Goal: Task Accomplishment & Management: Complete application form

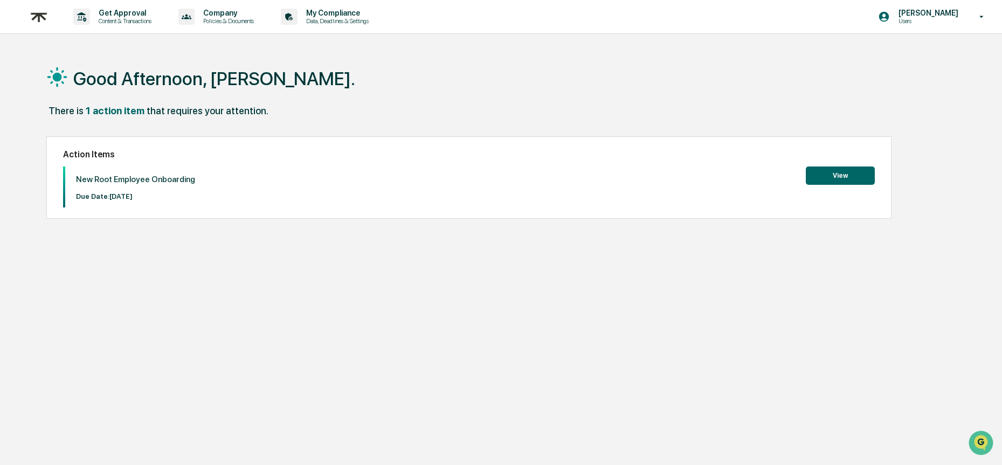
click at [841, 172] on button "View" at bounding box center [840, 176] width 69 height 18
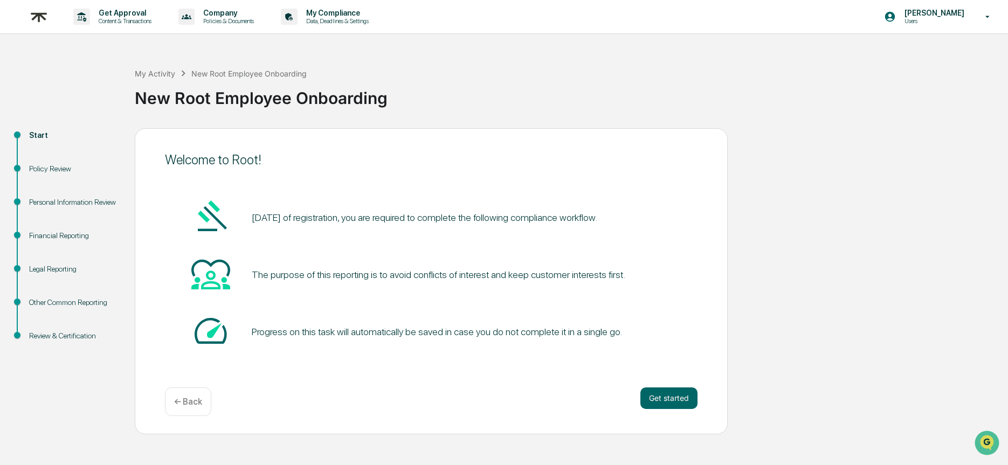
click at [202, 387] on div "Welcome to Root! [DATE] of registration, you are required to complete the follo…" at bounding box center [431, 281] width 593 height 306
click at [196, 397] on p "← Back" at bounding box center [188, 402] width 28 height 10
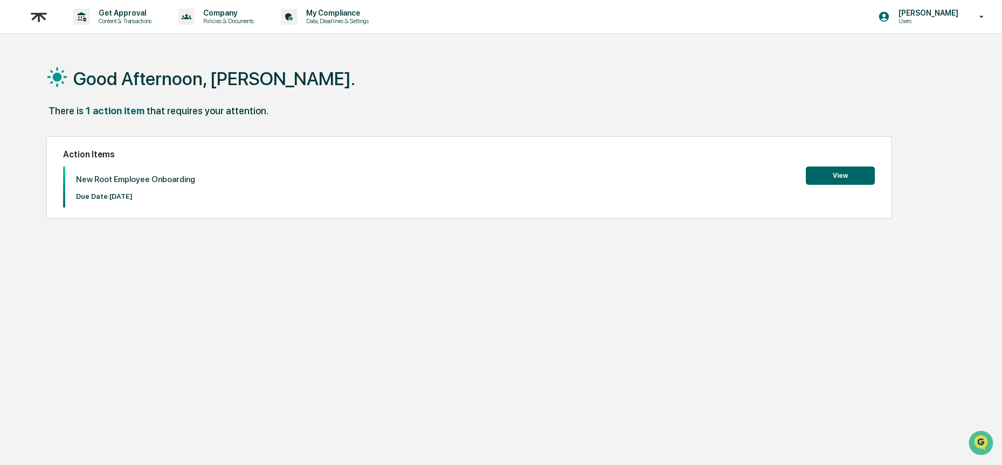
click at [830, 181] on button "View" at bounding box center [840, 176] width 69 height 18
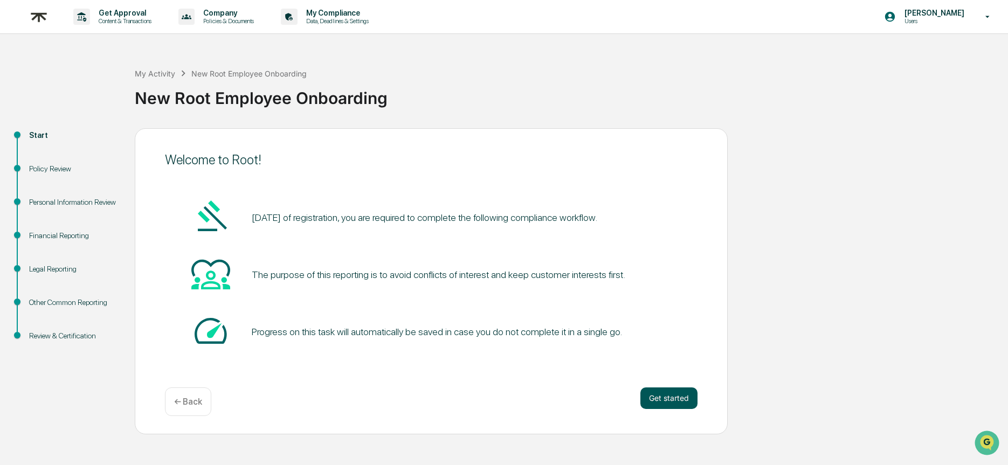
click at [685, 398] on button "Get started" at bounding box center [668, 399] width 57 height 22
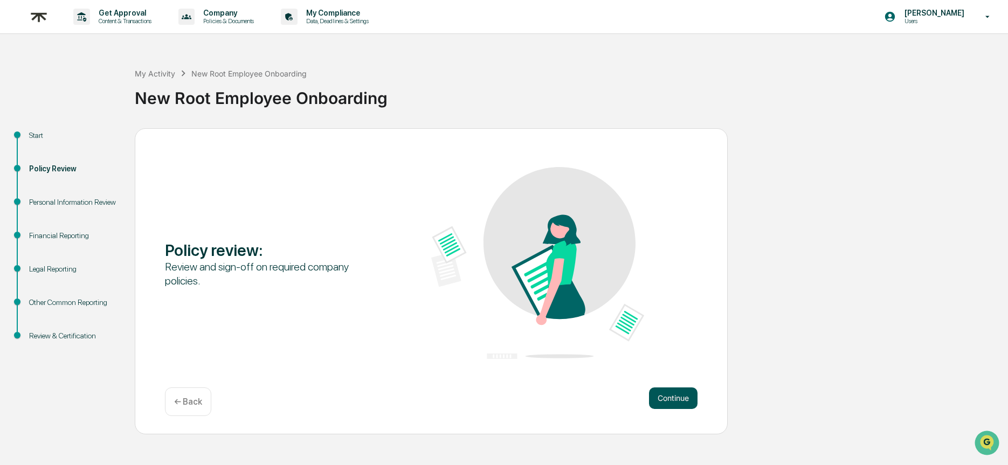
click at [683, 394] on button "Continue" at bounding box center [673, 399] width 49 height 22
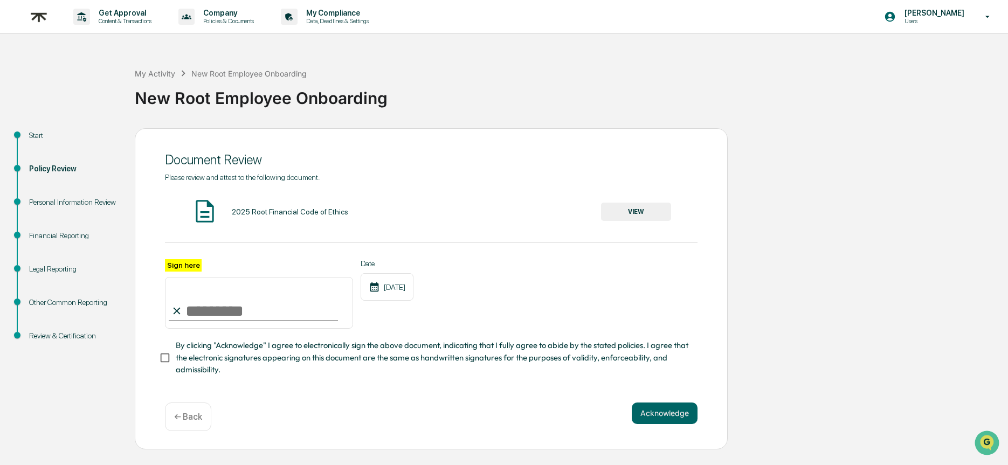
click at [246, 301] on input "Sign here" at bounding box center [259, 303] width 188 height 52
type input "**********"
click at [638, 415] on button "Acknowledge" at bounding box center [665, 414] width 66 height 22
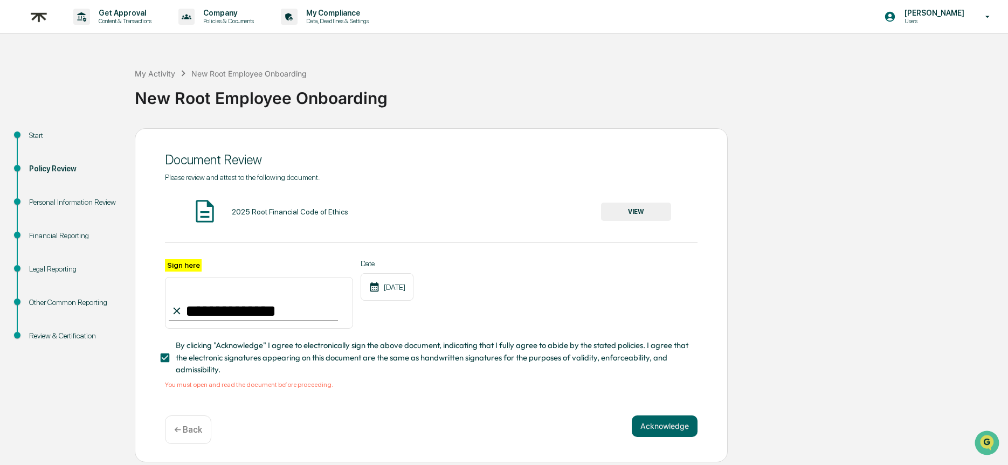
click at [645, 204] on button "VIEW" at bounding box center [636, 212] width 70 height 18
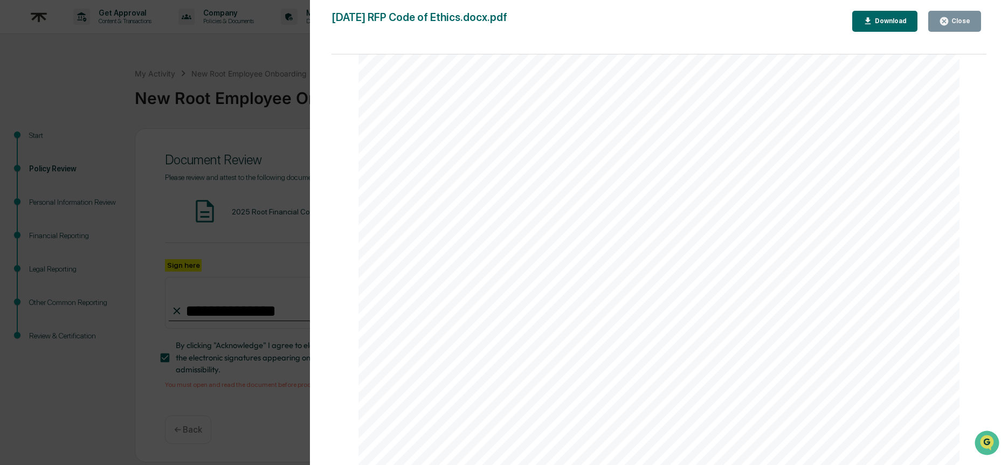
scroll to position [5276, 0]
click at [944, 29] on button "Close" at bounding box center [954, 21] width 53 height 21
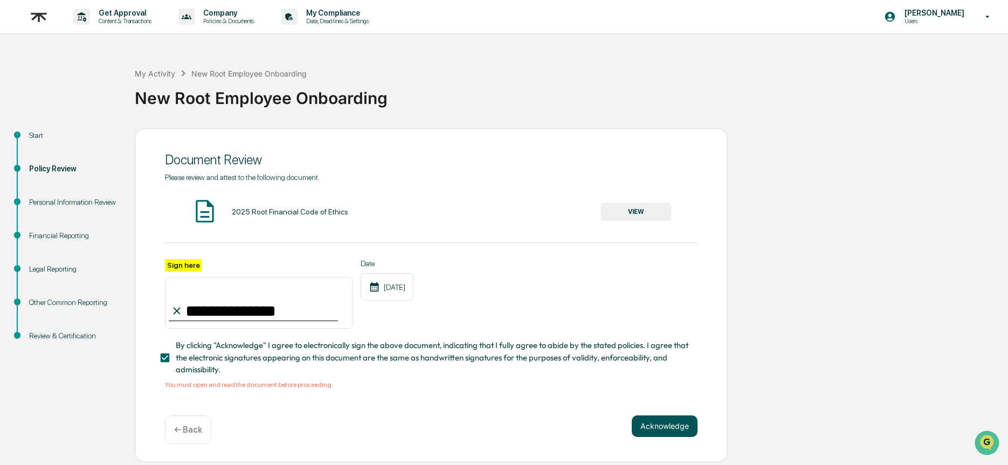
click at [654, 422] on button "Acknowledge" at bounding box center [665, 427] width 66 height 22
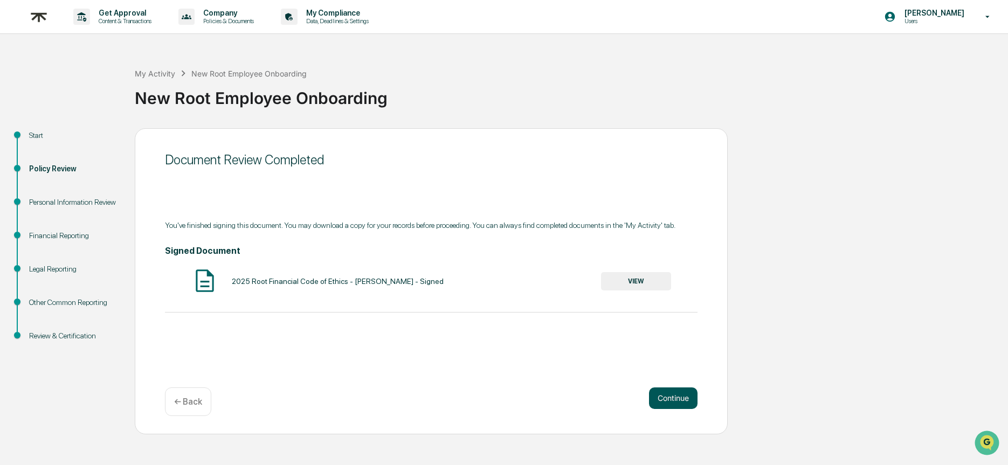
click at [680, 395] on button "Continue" at bounding box center [673, 399] width 49 height 22
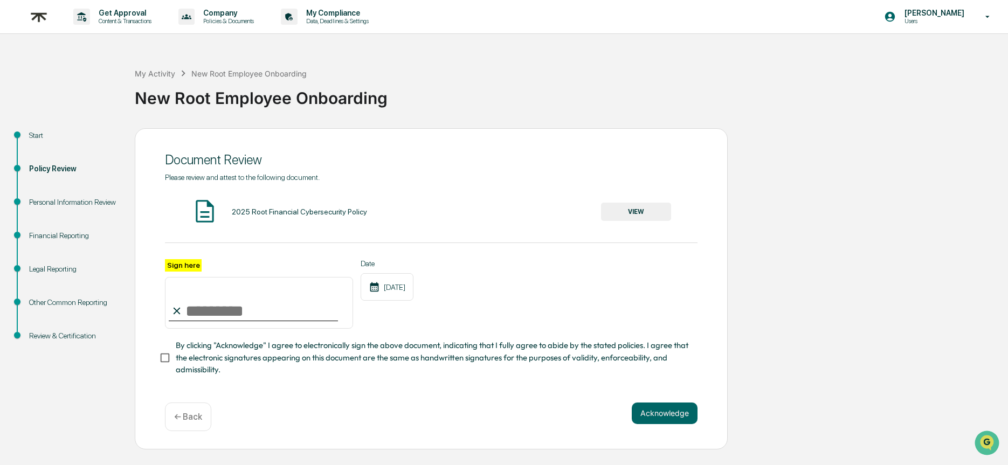
click at [649, 216] on button "VIEW" at bounding box center [636, 212] width 70 height 18
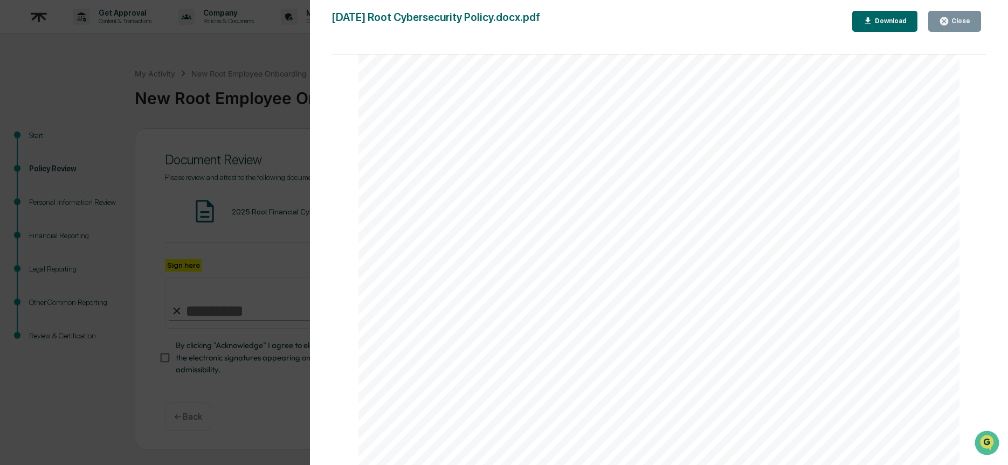
scroll to position [15857, 0]
click at [946, 26] on button "Close" at bounding box center [954, 21] width 53 height 21
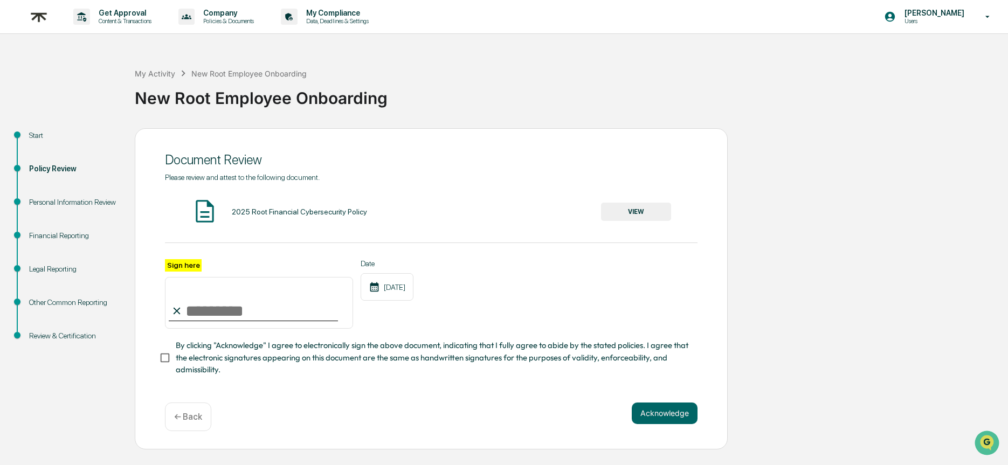
click at [203, 312] on input "Sign here" at bounding box center [259, 303] width 188 height 52
type input "**********"
click at [675, 410] on button "Acknowledge" at bounding box center [665, 414] width 66 height 22
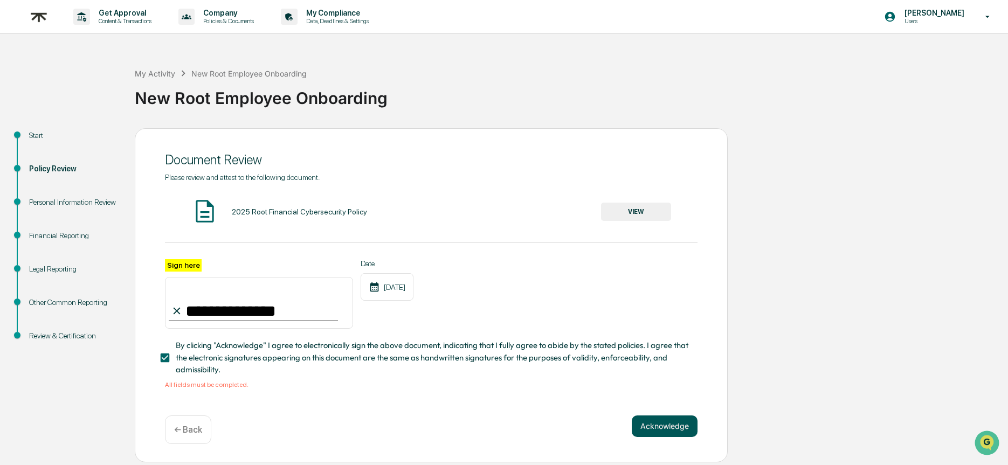
click at [645, 424] on button "Acknowledge" at bounding box center [665, 427] width 66 height 22
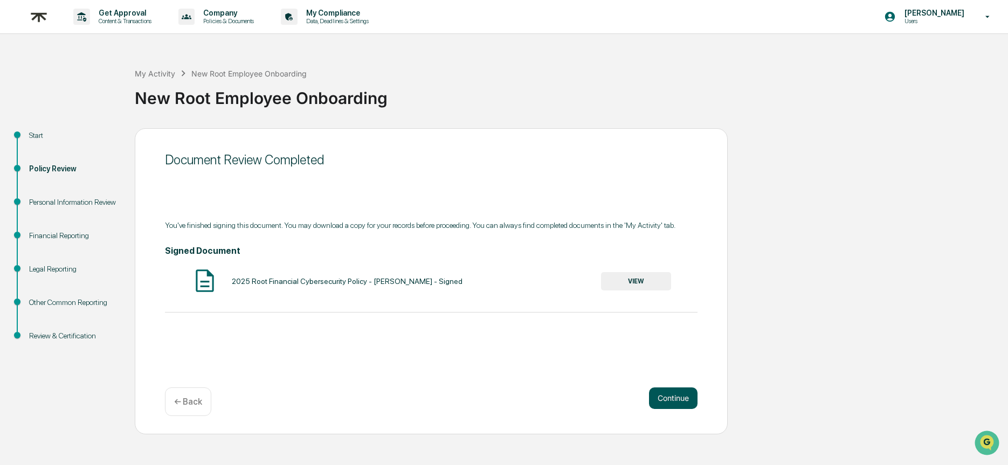
click at [653, 399] on button "Continue" at bounding box center [673, 399] width 49 height 22
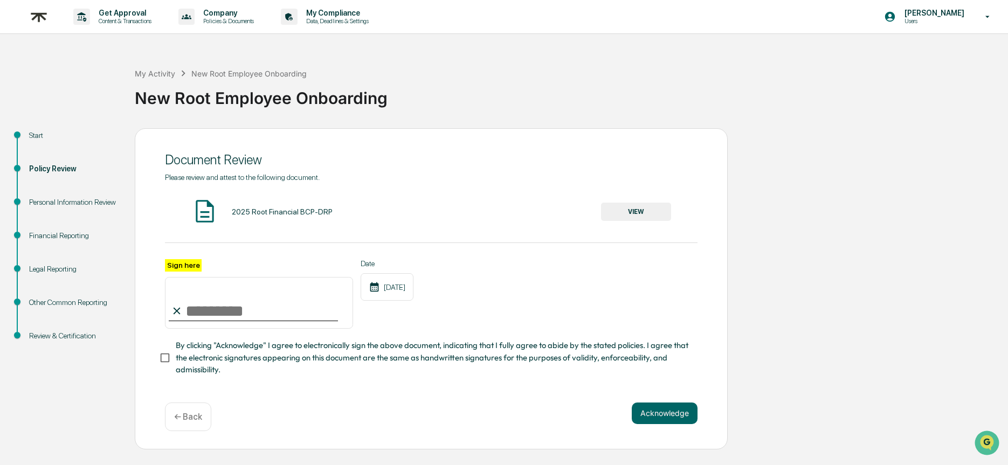
click at [268, 213] on div "2025 Root Financial BCP-DRP" at bounding box center [282, 212] width 101 height 9
click at [640, 212] on button "VIEW" at bounding box center [636, 212] width 70 height 18
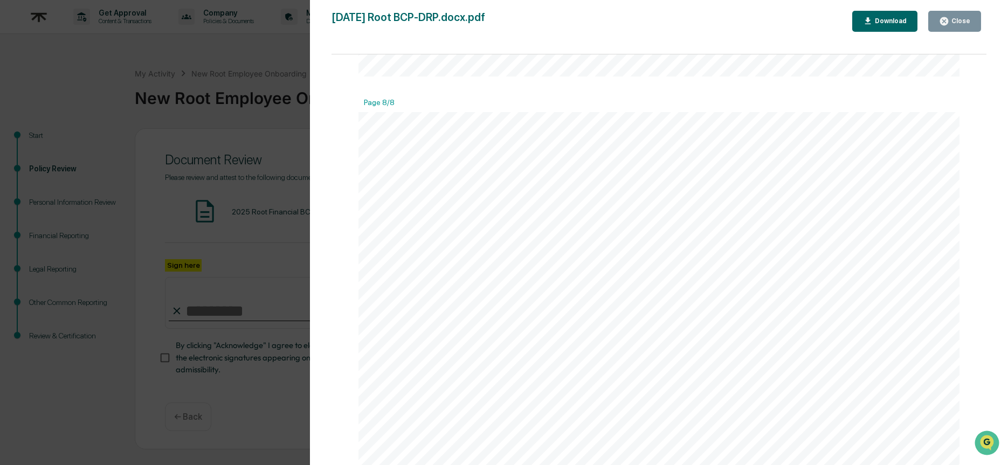
scroll to position [6090, 0]
click at [958, 16] on button "Close" at bounding box center [954, 21] width 53 height 21
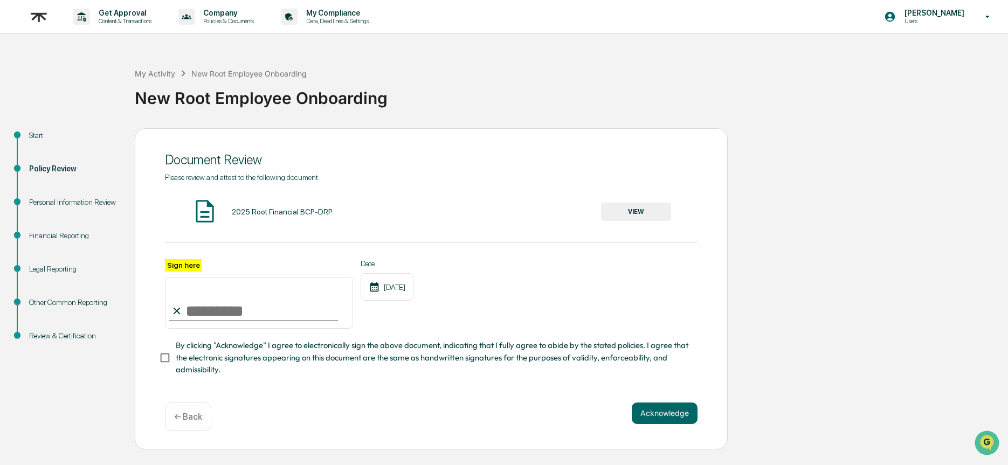
click at [191, 351] on span "By clicking "Acknowledge" I agree to electronically sign the above document, in…" at bounding box center [432, 358] width 513 height 36
click at [183, 317] on input "Sign here" at bounding box center [259, 303] width 188 height 52
type input "**********"
click at [636, 410] on button "Acknowledge" at bounding box center [665, 414] width 66 height 22
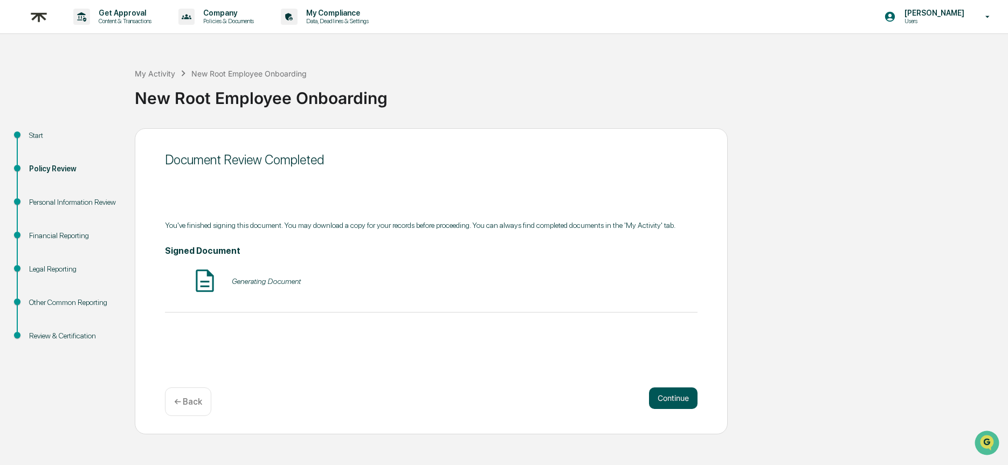
click at [691, 403] on button "Continue" at bounding box center [673, 399] width 49 height 22
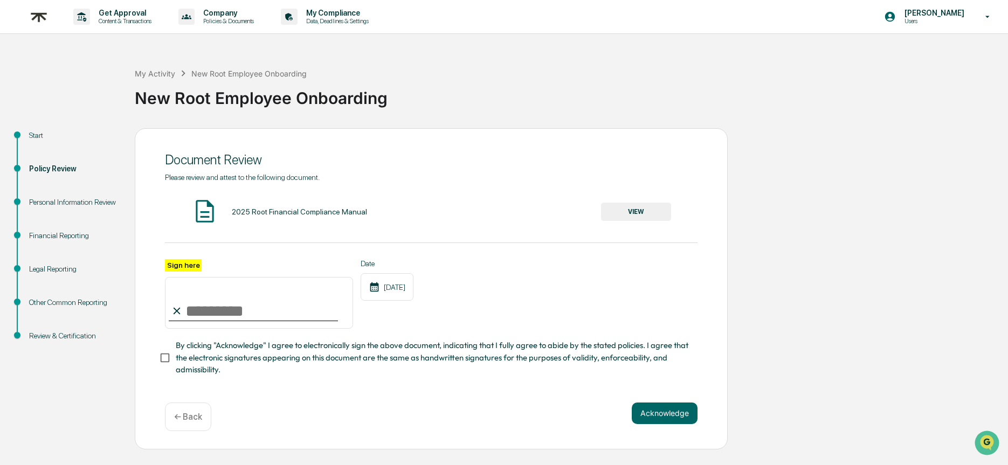
click at [623, 208] on button "VIEW" at bounding box center [636, 212] width 70 height 18
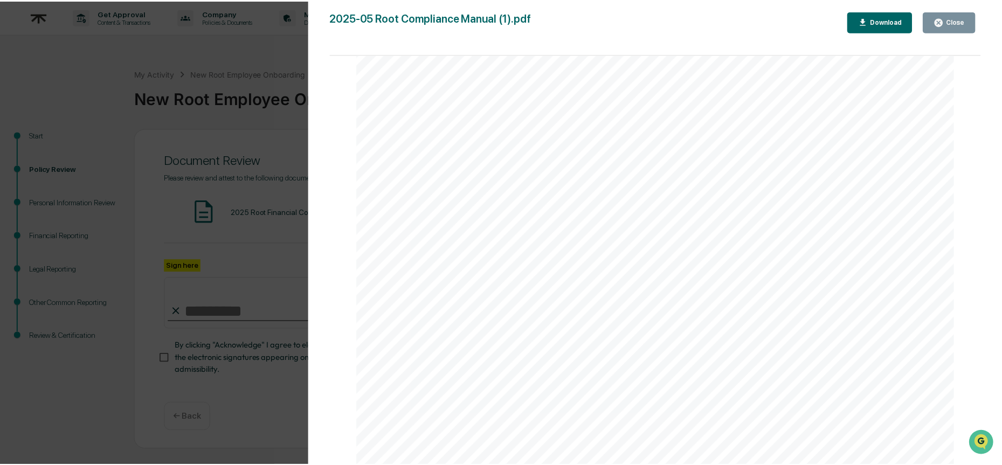
scroll to position [48416, 0]
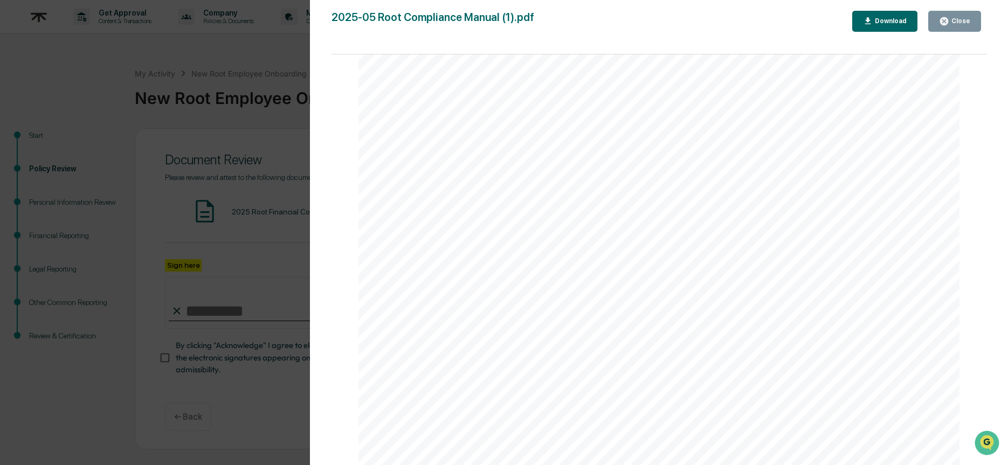
drag, startPoint x: 940, startPoint y: 20, endPoint x: 899, endPoint y: 51, distance: 51.2
click at [940, 20] on icon "button" at bounding box center [944, 21] width 10 height 10
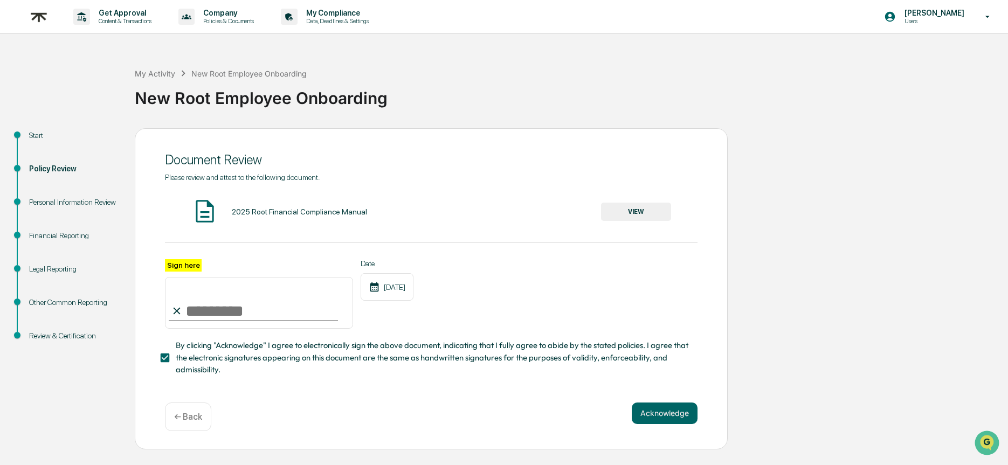
click at [198, 317] on input "Sign here" at bounding box center [259, 303] width 188 height 52
type input "**********"
click at [647, 411] on button "Acknowledge" at bounding box center [665, 414] width 66 height 22
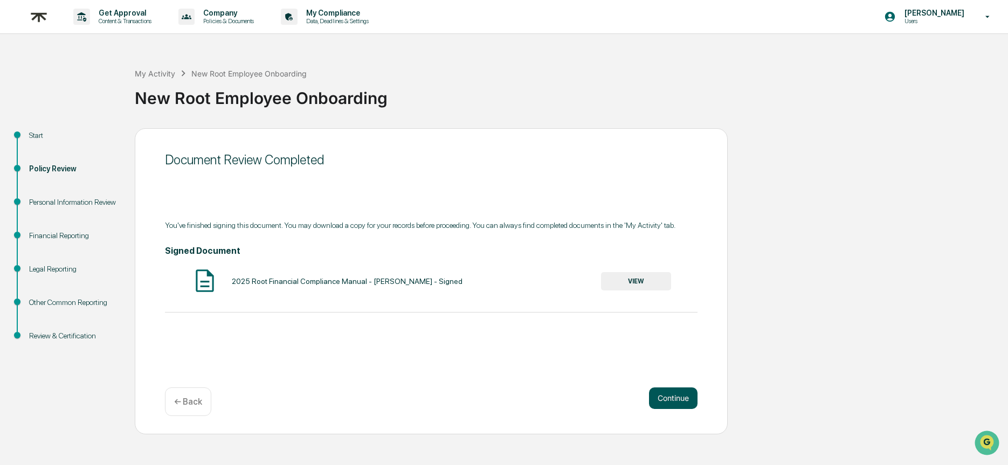
click at [664, 401] on button "Continue" at bounding box center [673, 399] width 49 height 22
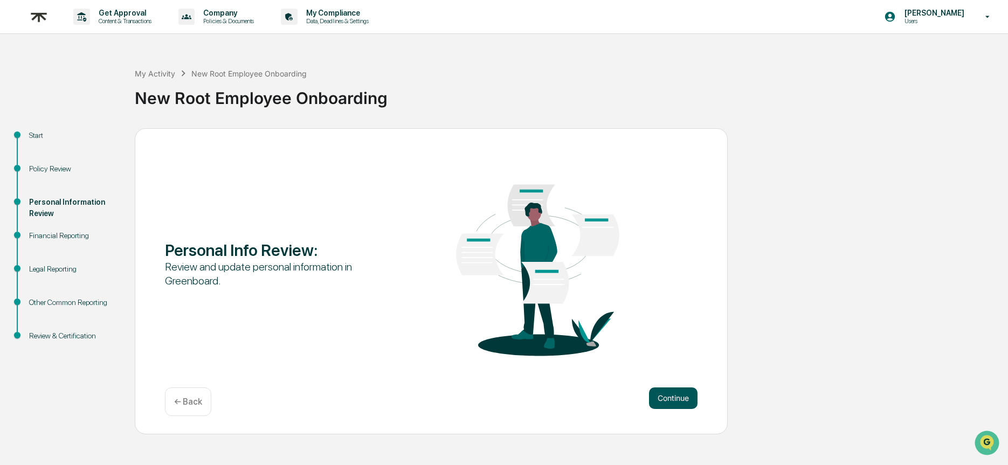
click at [684, 395] on button "Continue" at bounding box center [673, 399] width 49 height 22
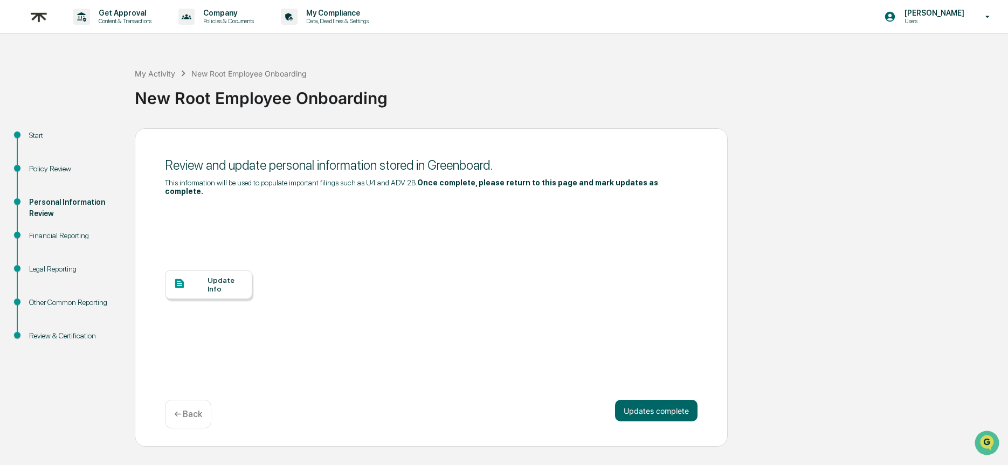
click at [227, 278] on div "Update Info" at bounding box center [226, 284] width 36 height 17
click at [197, 277] on div "Update Info" at bounding box center [208, 284] width 87 height 29
click at [651, 423] on div "Updates complete ← Back" at bounding box center [431, 414] width 533 height 29
click at [646, 417] on button "Updates complete" at bounding box center [656, 411] width 82 height 22
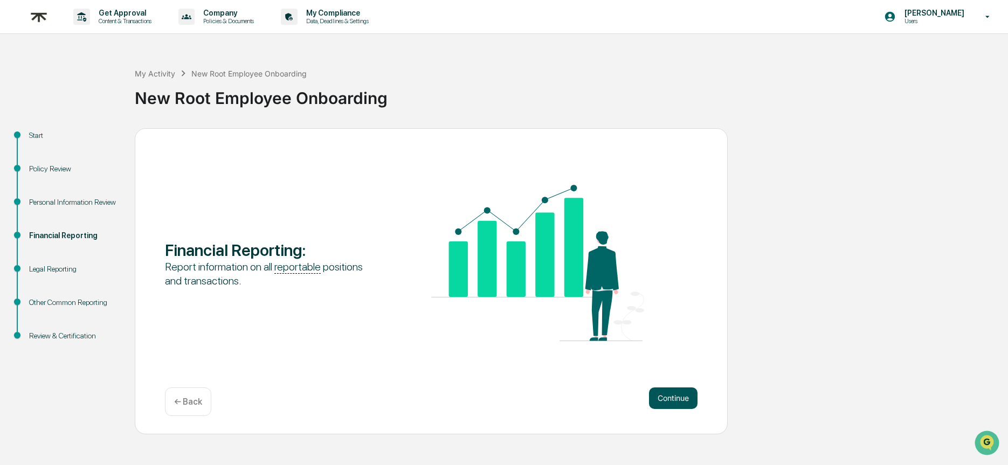
click at [661, 405] on button "Continue" at bounding box center [673, 399] width 49 height 22
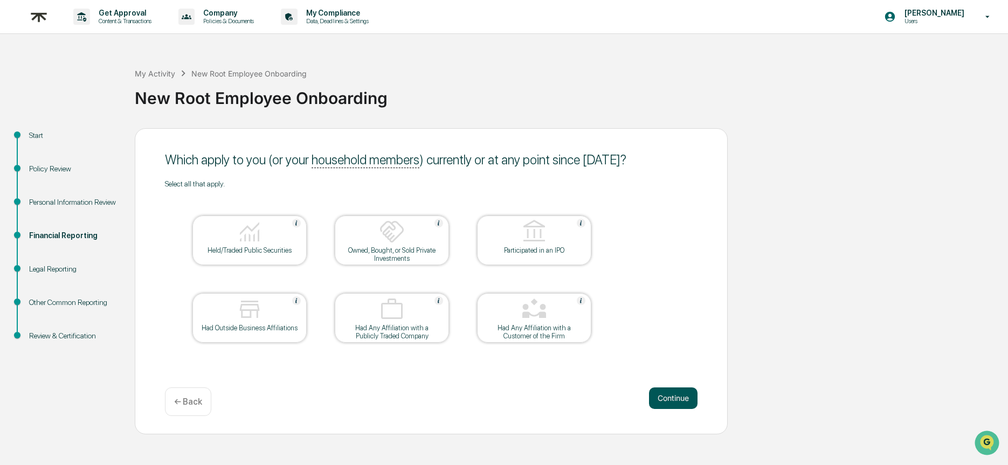
click at [669, 397] on button "Continue" at bounding box center [673, 399] width 49 height 22
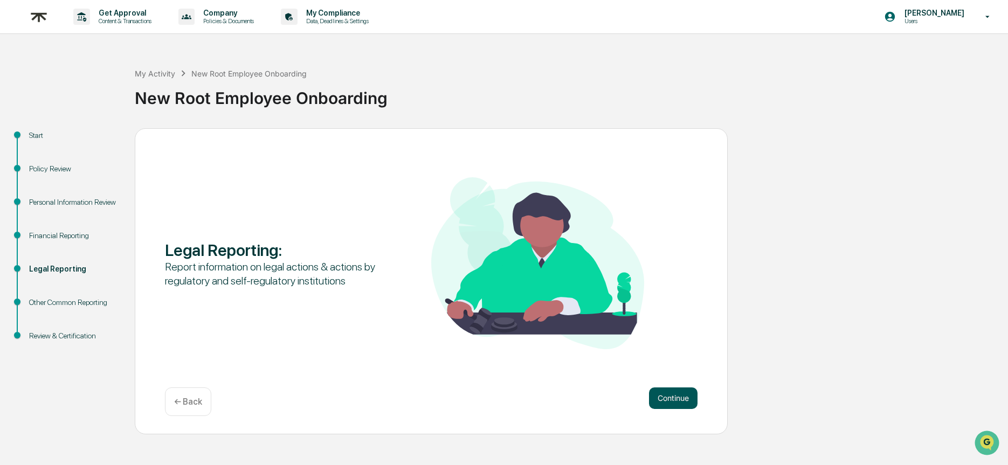
click at [655, 403] on button "Continue" at bounding box center [673, 399] width 49 height 22
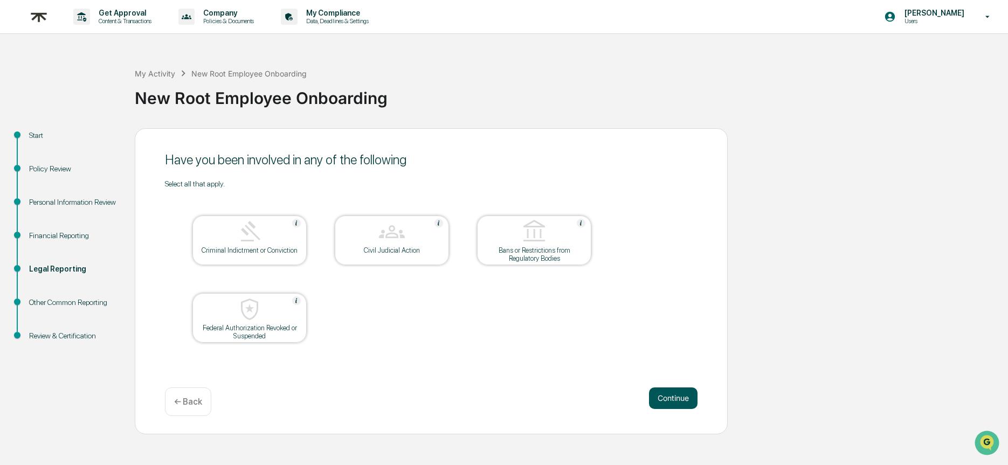
click at [667, 399] on button "Continue" at bounding box center [673, 399] width 49 height 22
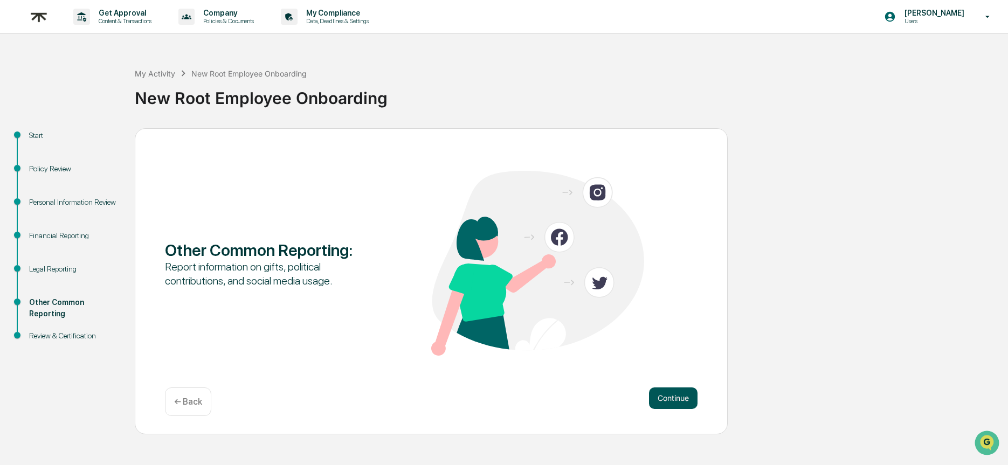
click at [671, 392] on button "Continue" at bounding box center [673, 399] width 49 height 22
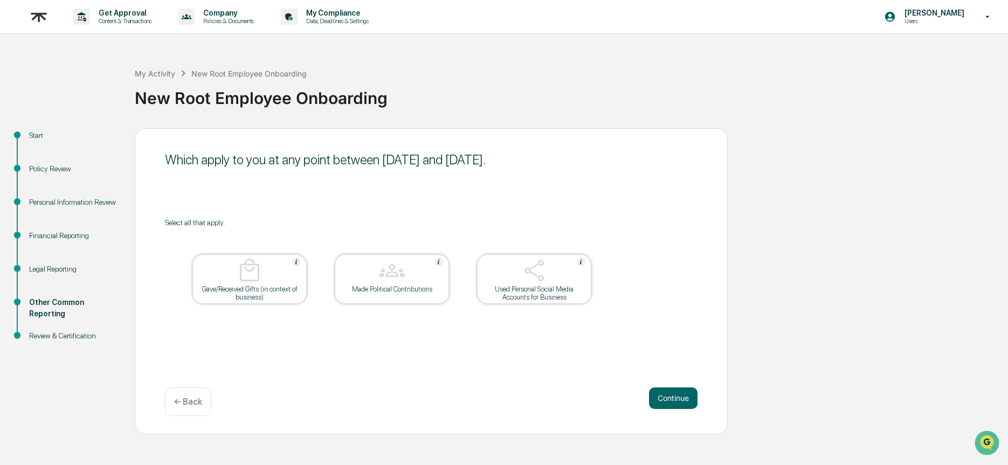
click at [202, 404] on p "← Back" at bounding box center [188, 402] width 28 height 10
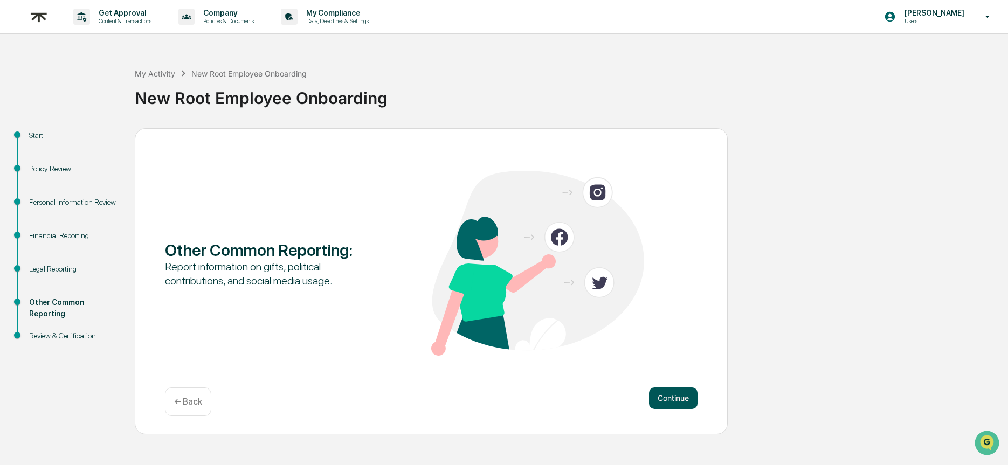
click at [670, 398] on button "Continue" at bounding box center [673, 399] width 49 height 22
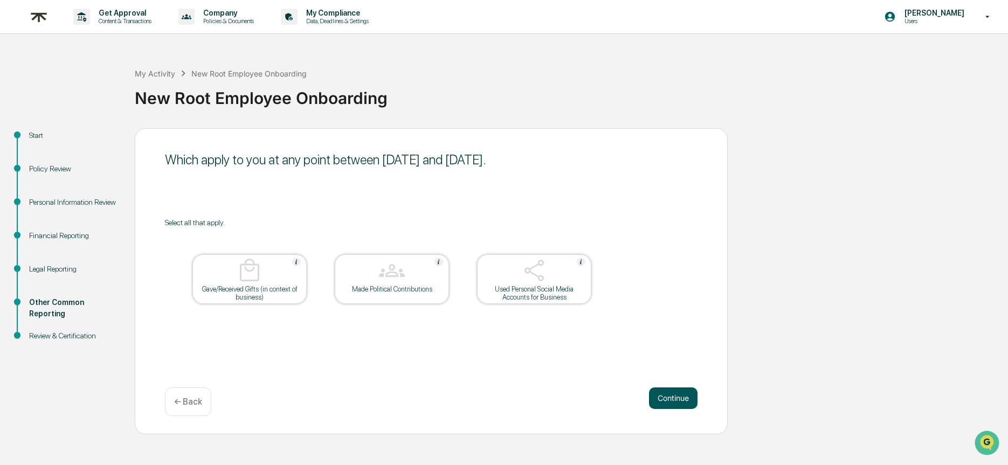
click at [681, 402] on button "Continue" at bounding box center [673, 399] width 49 height 22
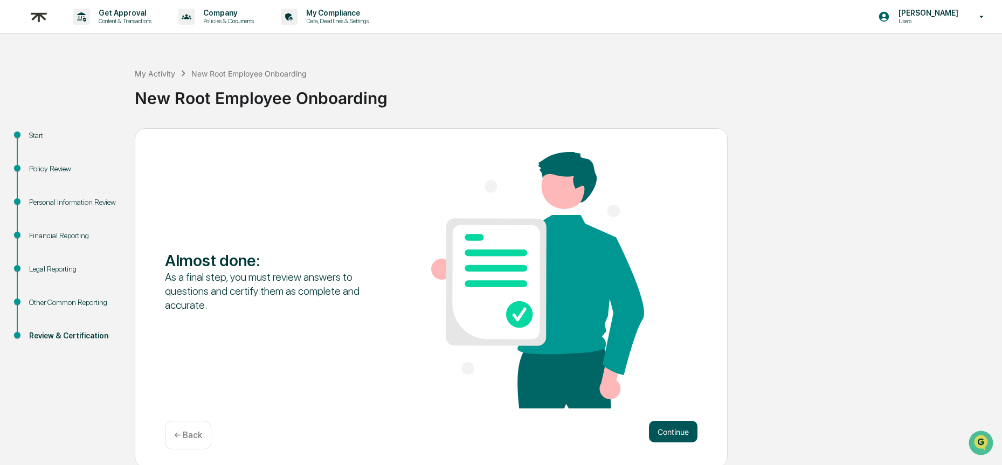
click at [675, 421] on button "Continue" at bounding box center [673, 432] width 49 height 22
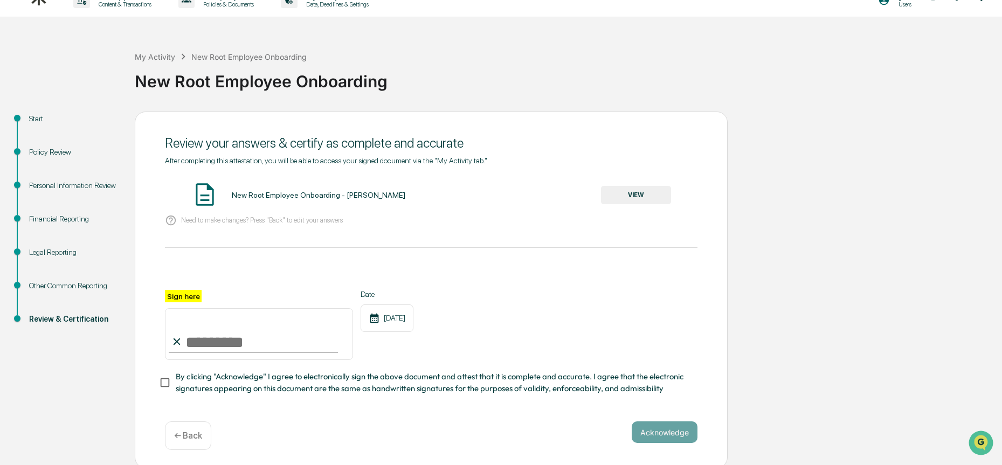
scroll to position [18, 0]
click at [658, 195] on button "VIEW" at bounding box center [636, 194] width 70 height 18
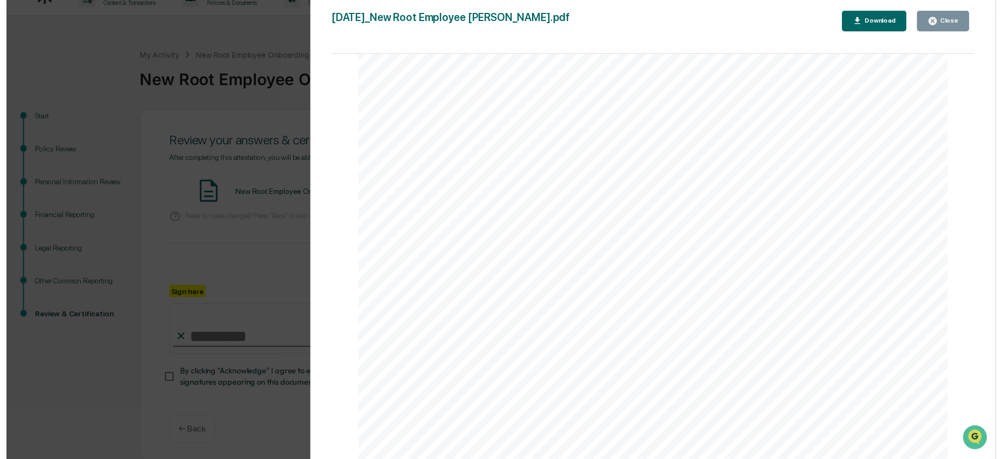
scroll to position [3101, 0]
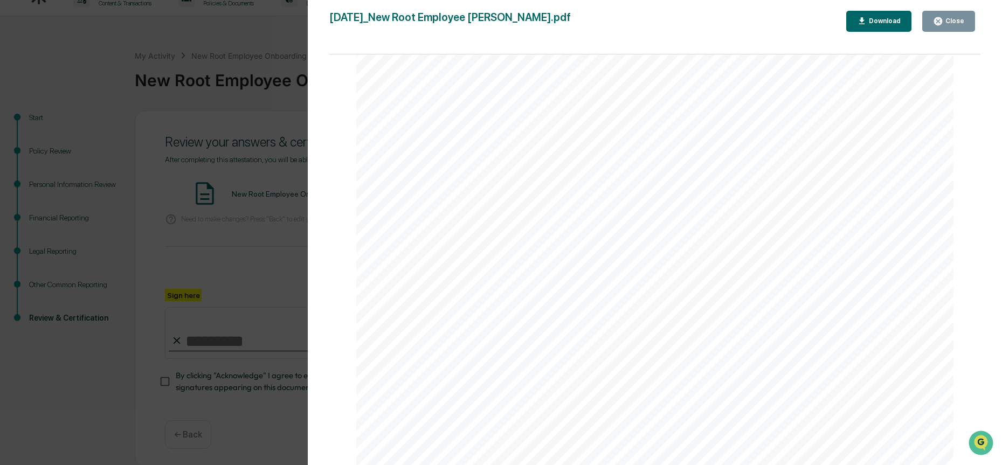
click at [939, 23] on icon "button" at bounding box center [938, 21] width 8 height 8
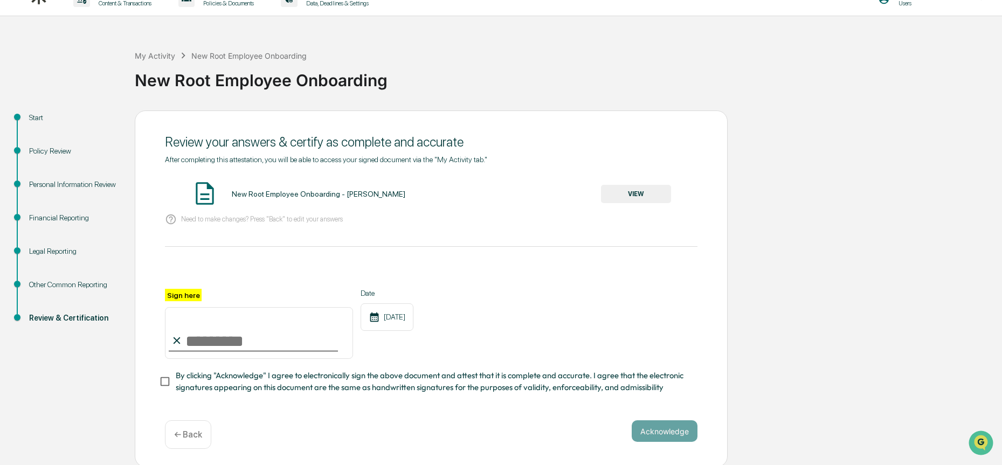
click at [223, 342] on input "Sign here" at bounding box center [259, 333] width 188 height 52
type input "**********"
click at [180, 384] on span "By clicking "Acknowledge" I agree to electronically sign the above document and…" at bounding box center [432, 382] width 513 height 24
click at [680, 431] on button "Acknowledge" at bounding box center [665, 431] width 66 height 22
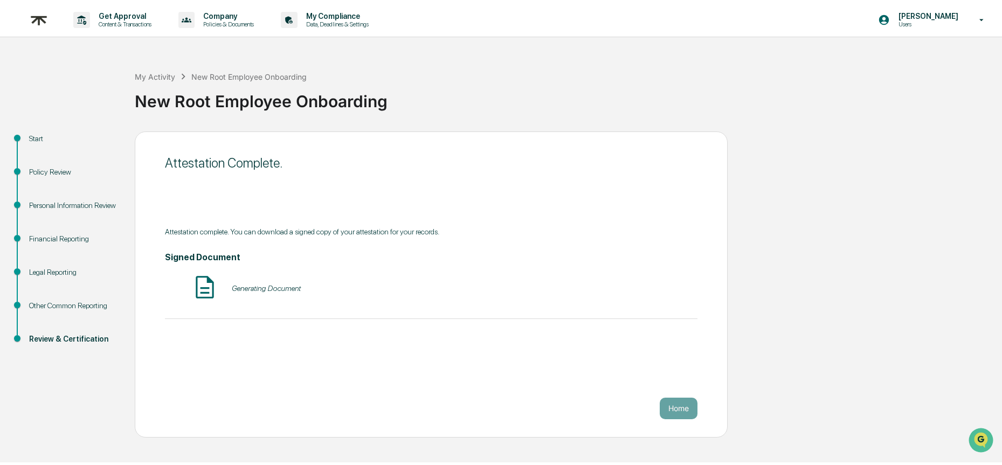
scroll to position [0, 0]
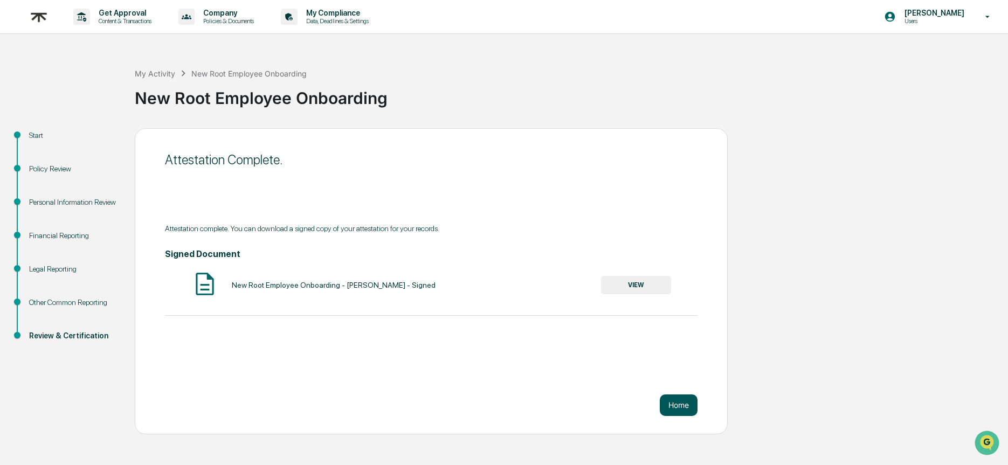
click at [688, 407] on button "Home" at bounding box center [679, 406] width 38 height 22
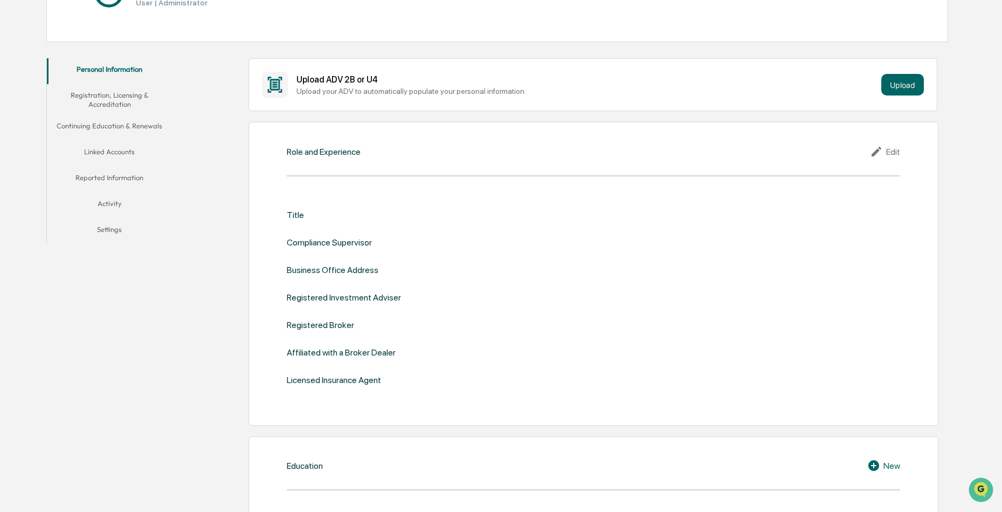
scroll to position [171, 0]
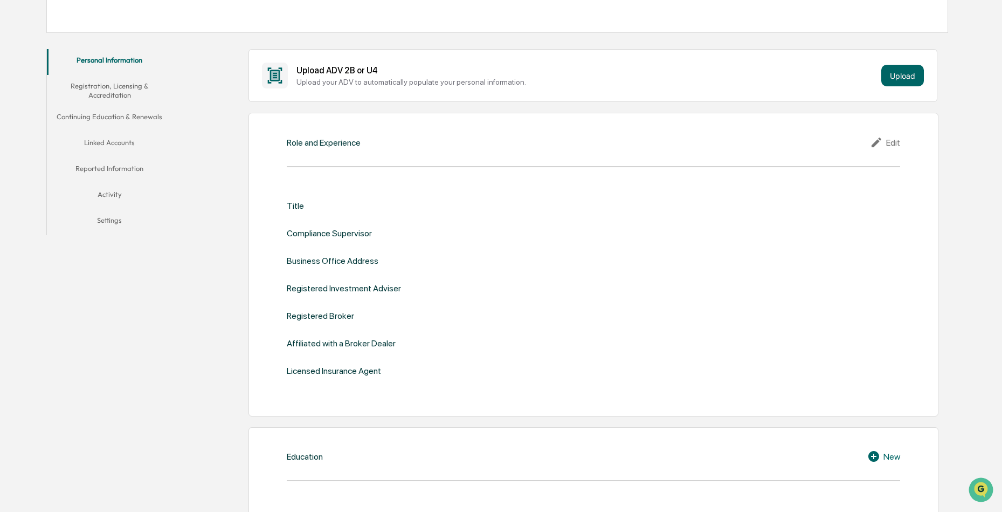
click at [287, 199] on div "Title Compliance Supervisor Business Office Address Registered Investment Advis…" at bounding box center [594, 288] width 614 height 209
click at [295, 208] on div "Title" at bounding box center [295, 206] width 17 height 10
click at [892, 143] on div "Edit" at bounding box center [885, 142] width 30 height 13
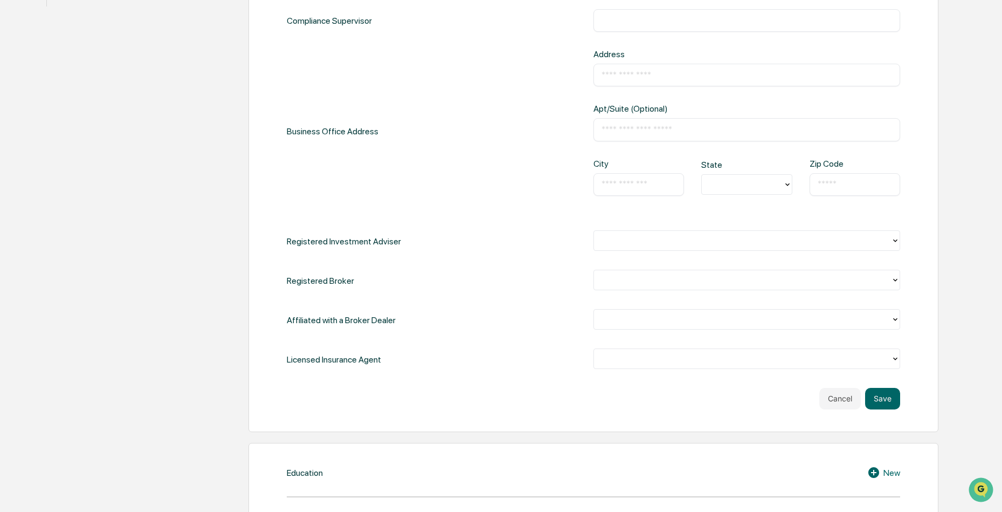
scroll to position [399, 0]
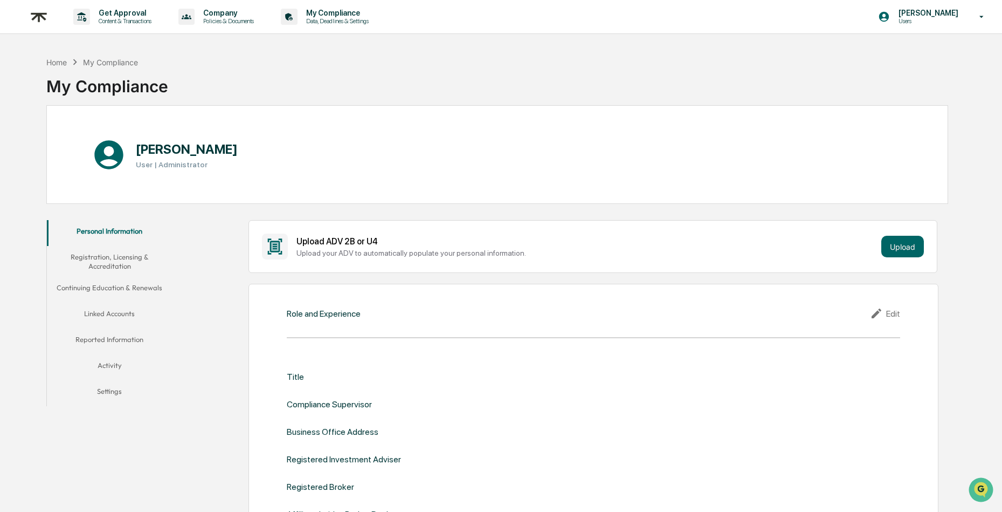
click at [107, 259] on button "Registration, Licensing & Accreditation" at bounding box center [110, 261] width 126 height 31
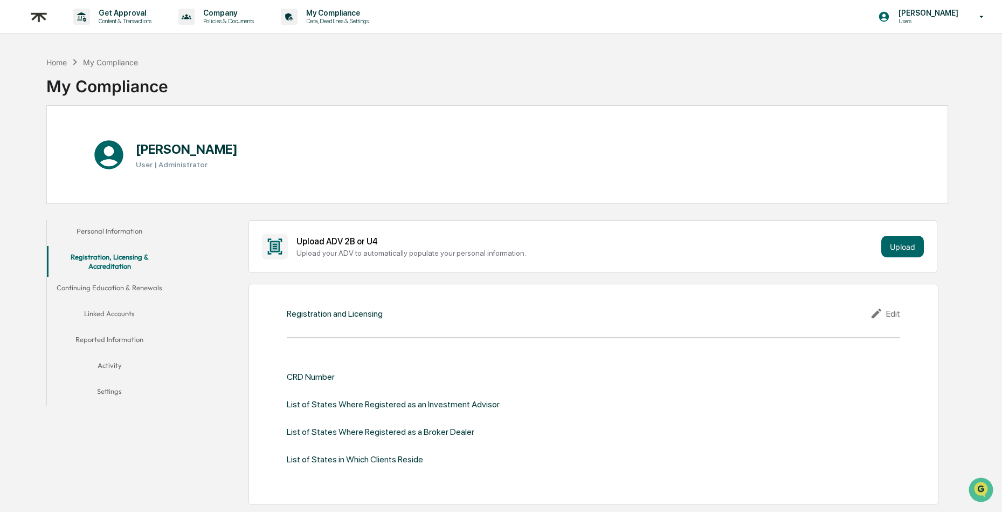
click at [109, 293] on button "Continuing Education & Renewals" at bounding box center [110, 290] width 126 height 26
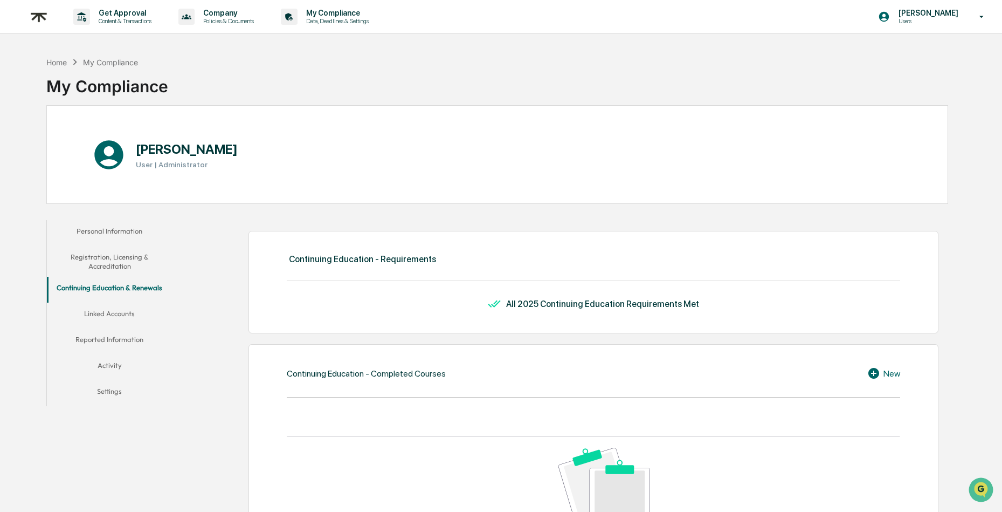
click at [113, 308] on button "Linked Accounts" at bounding box center [110, 315] width 126 height 26
